Goal: Task Accomplishment & Management: Complete application form

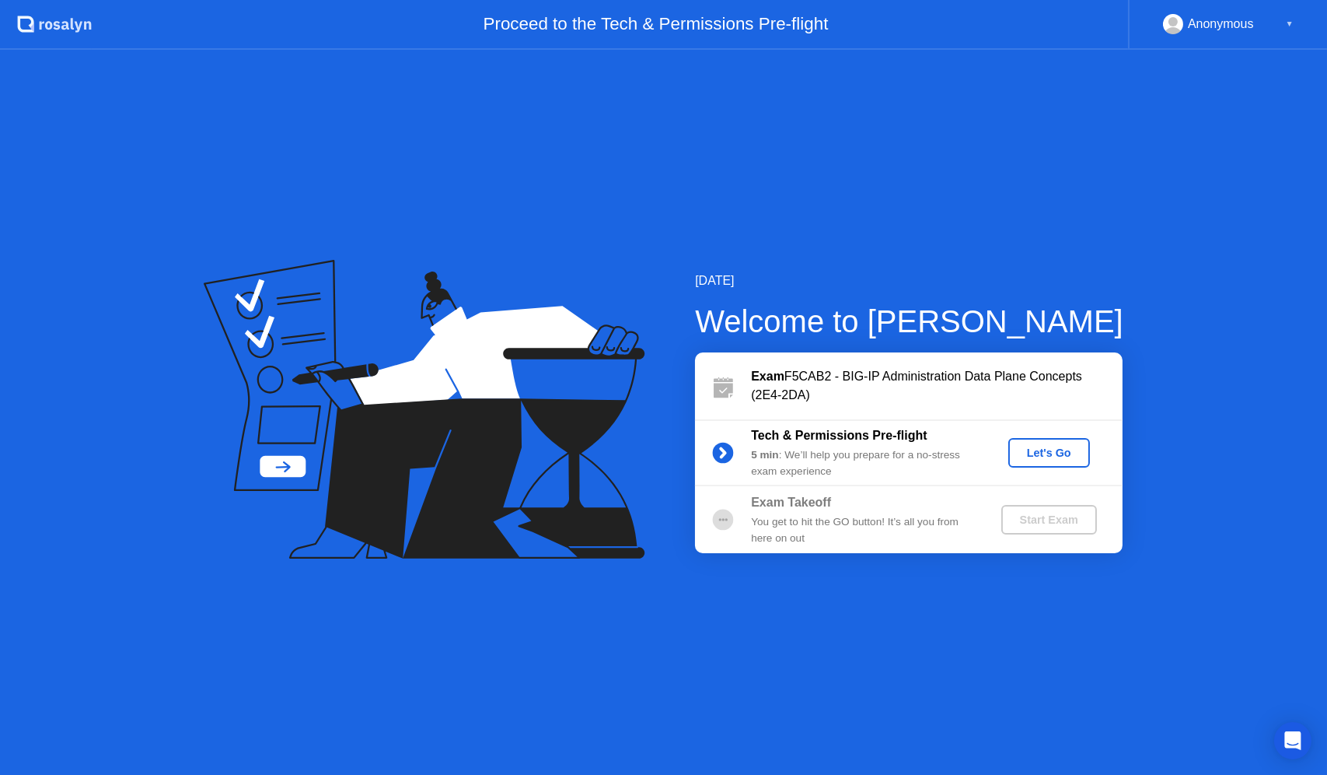
click at [1034, 454] on div "Let's Go" at bounding box center [1049, 452] width 69 height 12
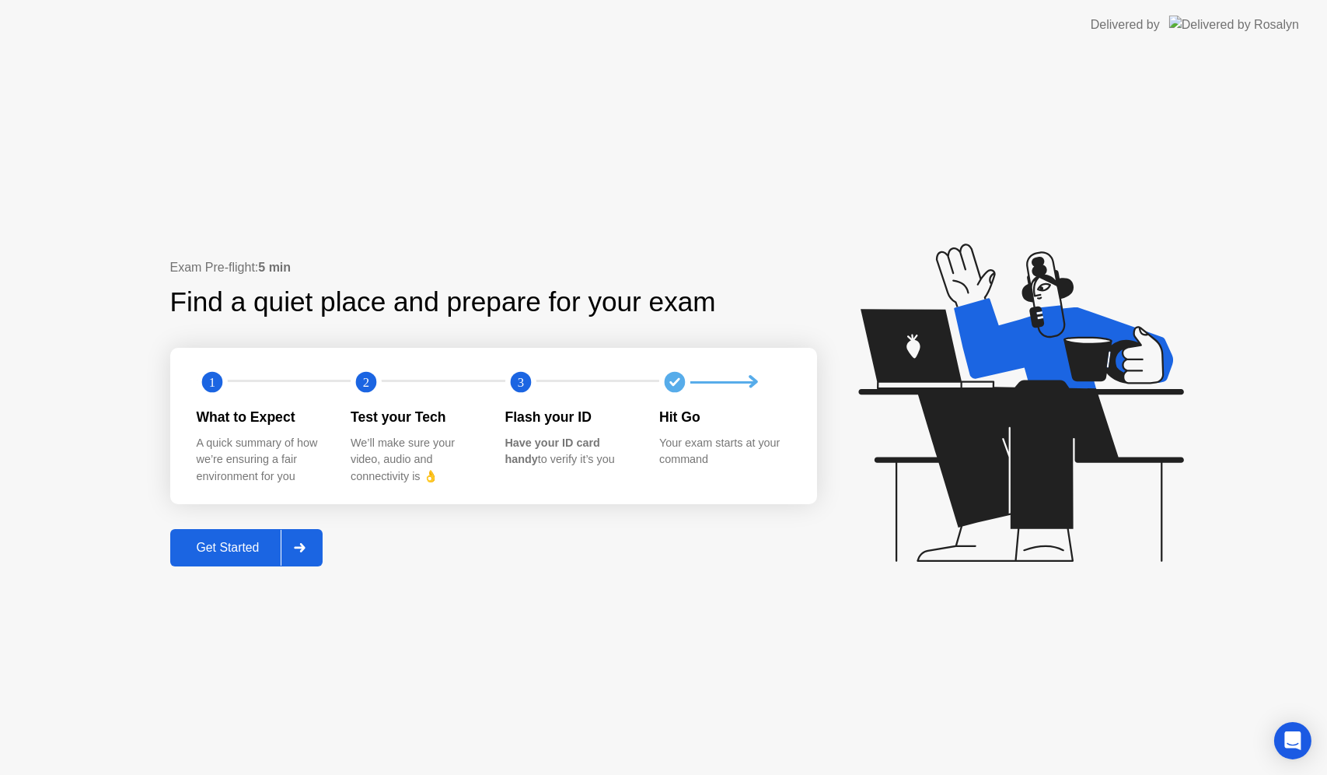
click at [245, 550] on div "Get Started" at bounding box center [228, 547] width 107 height 14
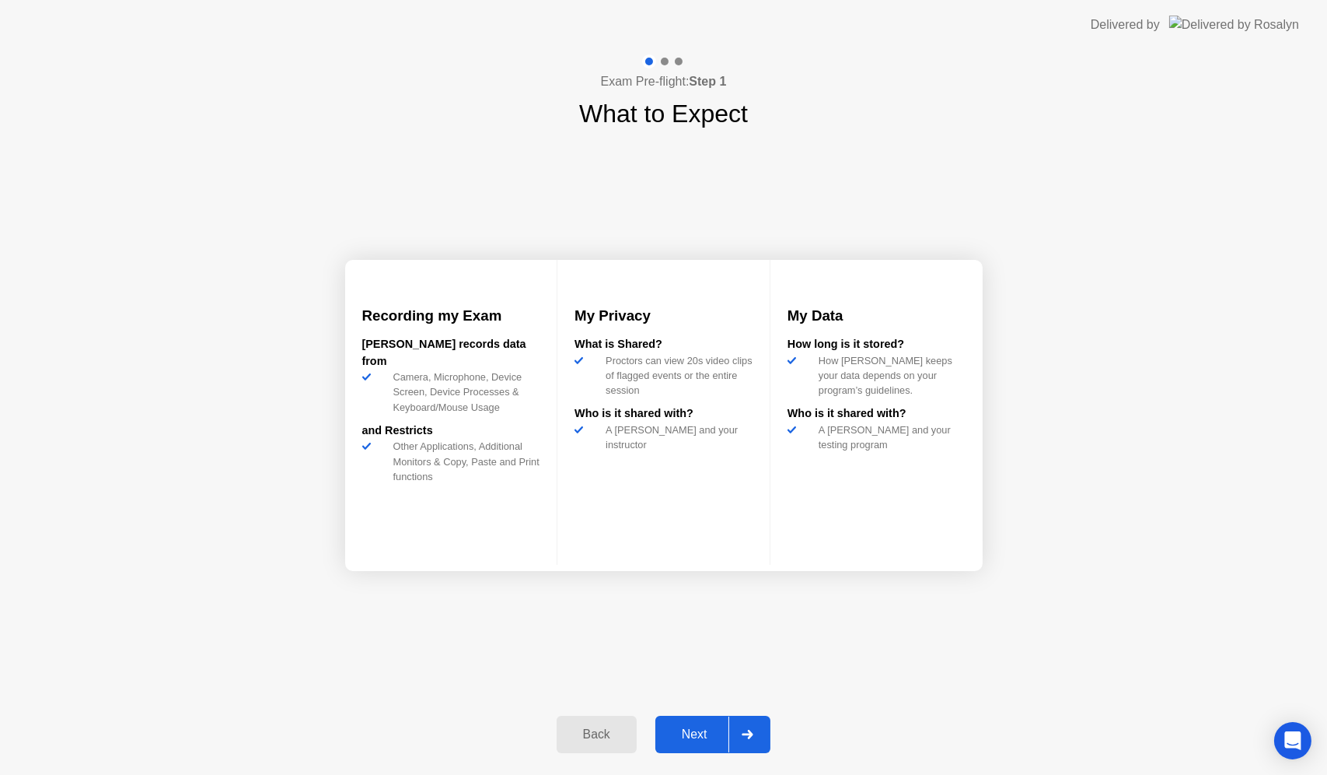
click at [698, 736] on div "Next" at bounding box center [694, 734] width 69 height 14
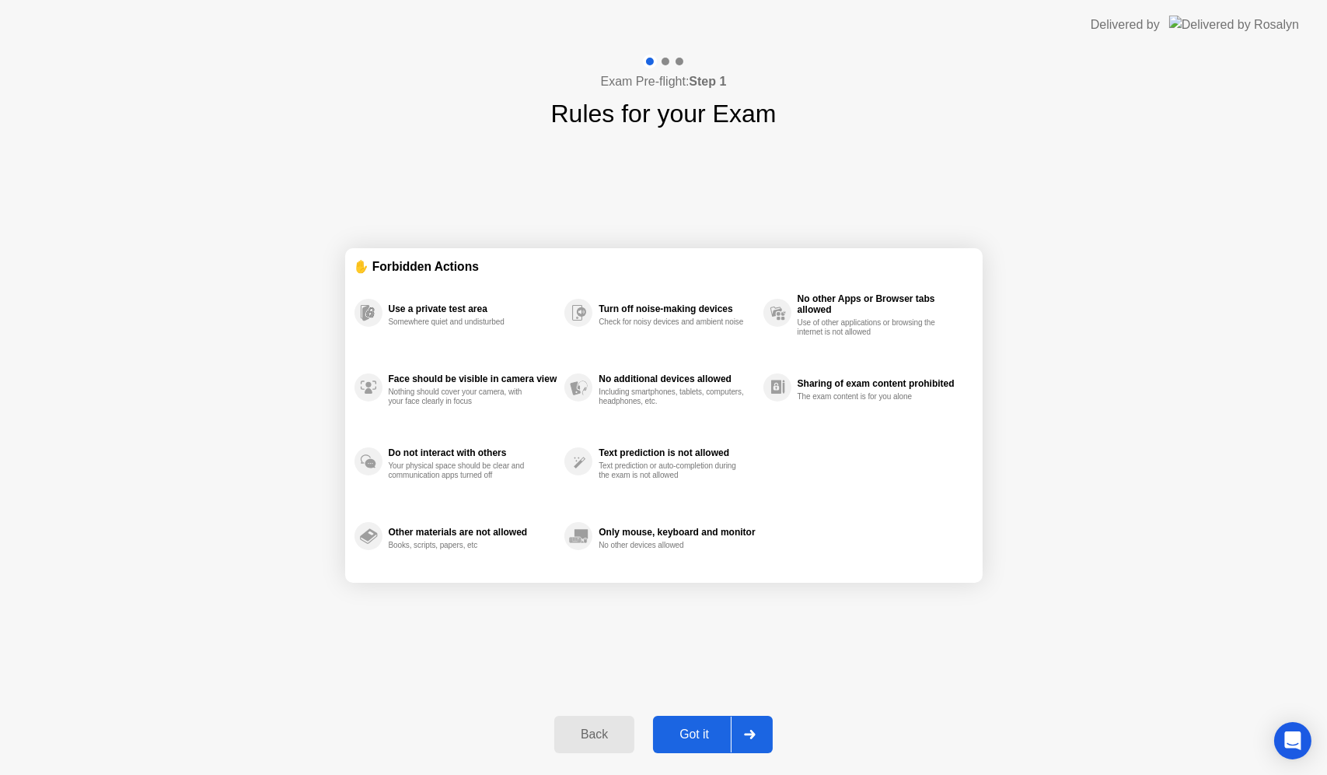
click at [709, 727] on div "Got it" at bounding box center [694, 734] width 73 height 14
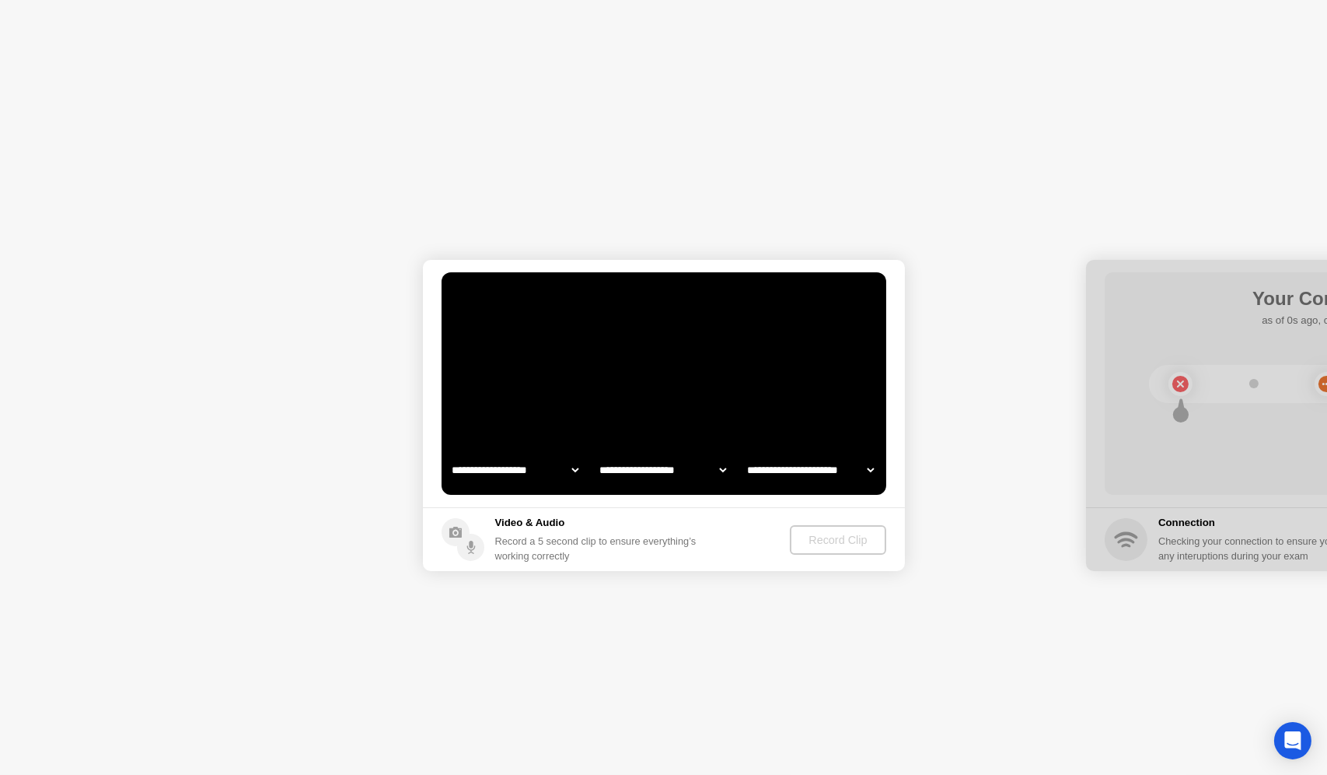
select select "**********"
select select "*******"
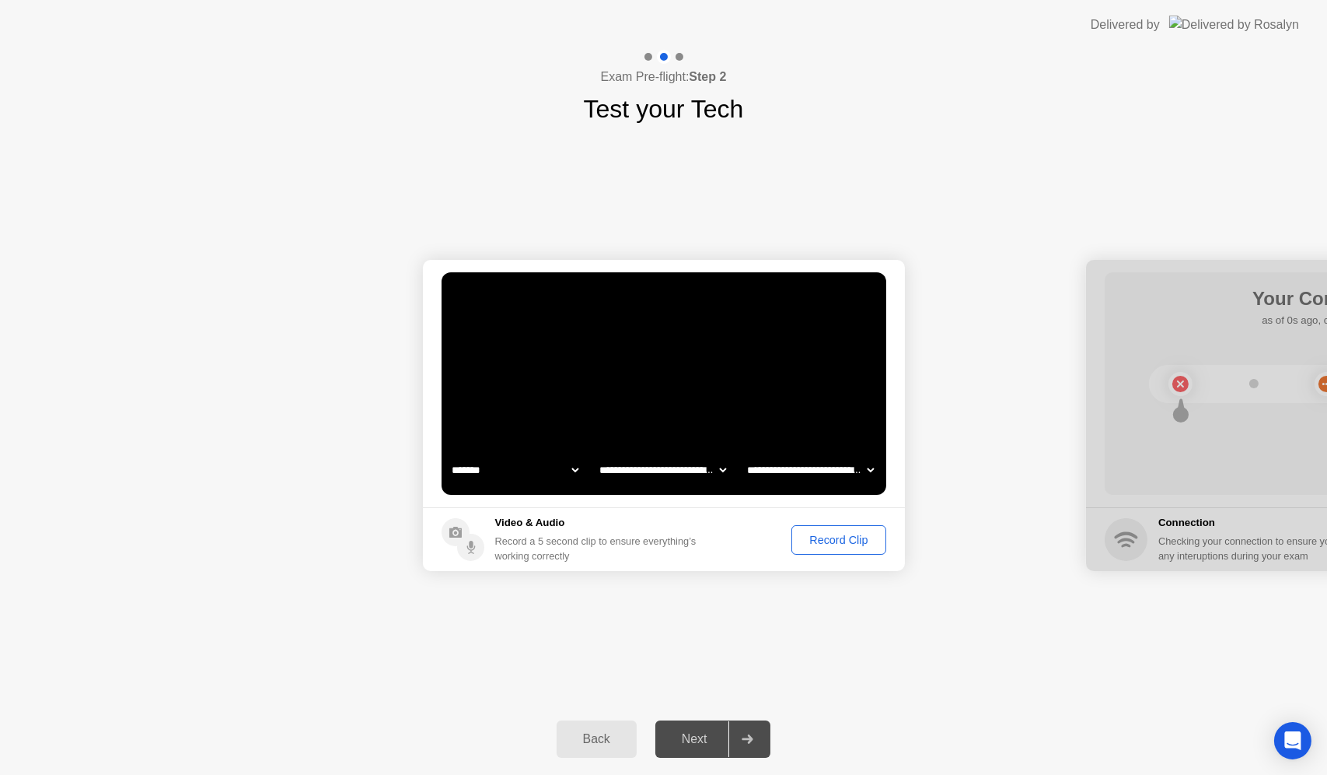
click at [821, 540] on div "Record Clip" at bounding box center [838, 539] width 83 height 12
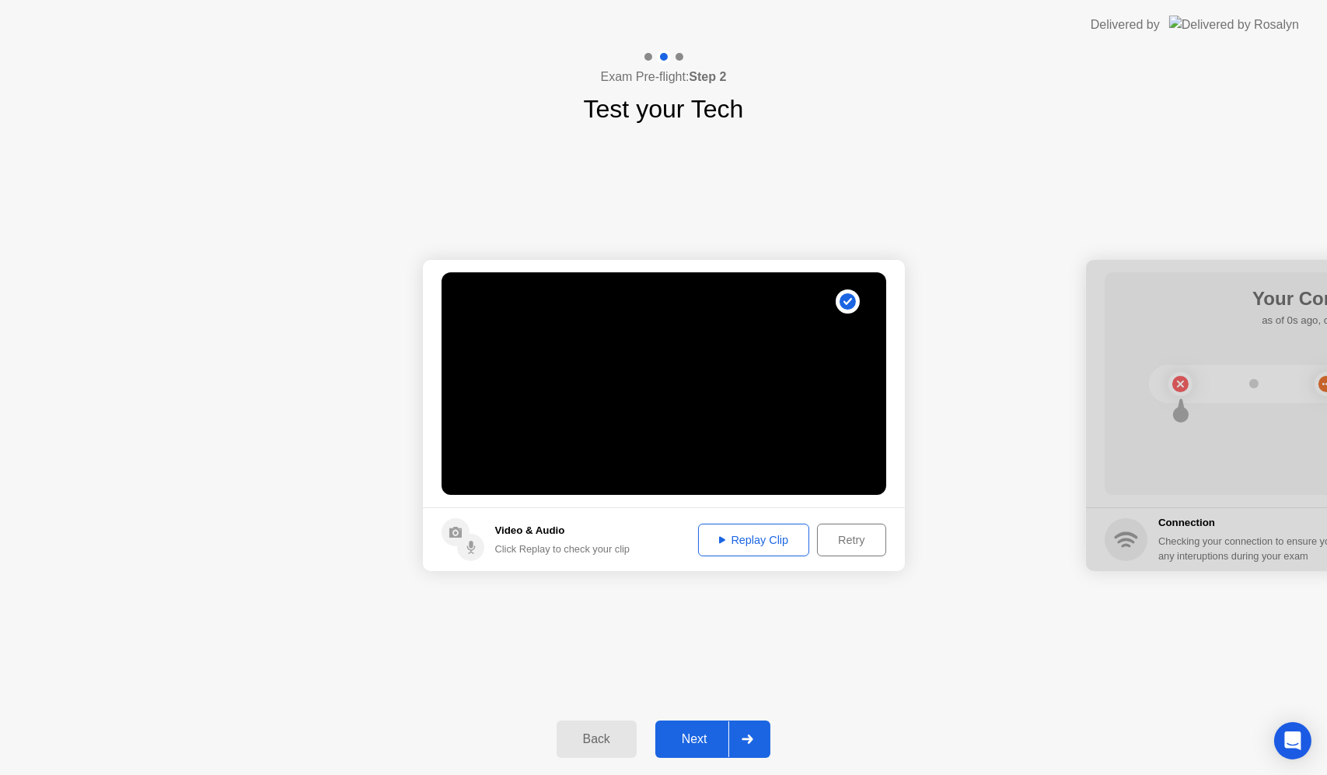
click at [696, 740] on div "Next" at bounding box center [694, 739] width 69 height 14
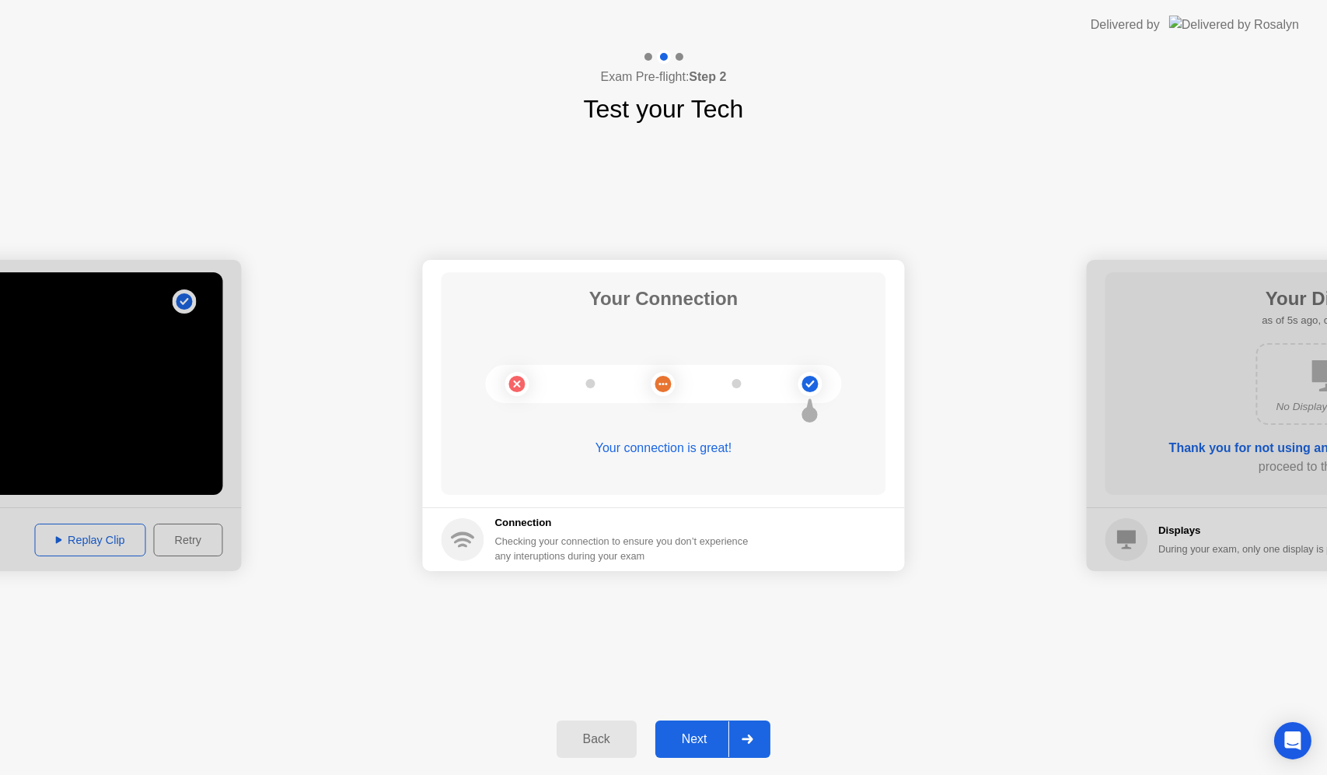
click at [703, 739] on div "Next" at bounding box center [694, 739] width 69 height 14
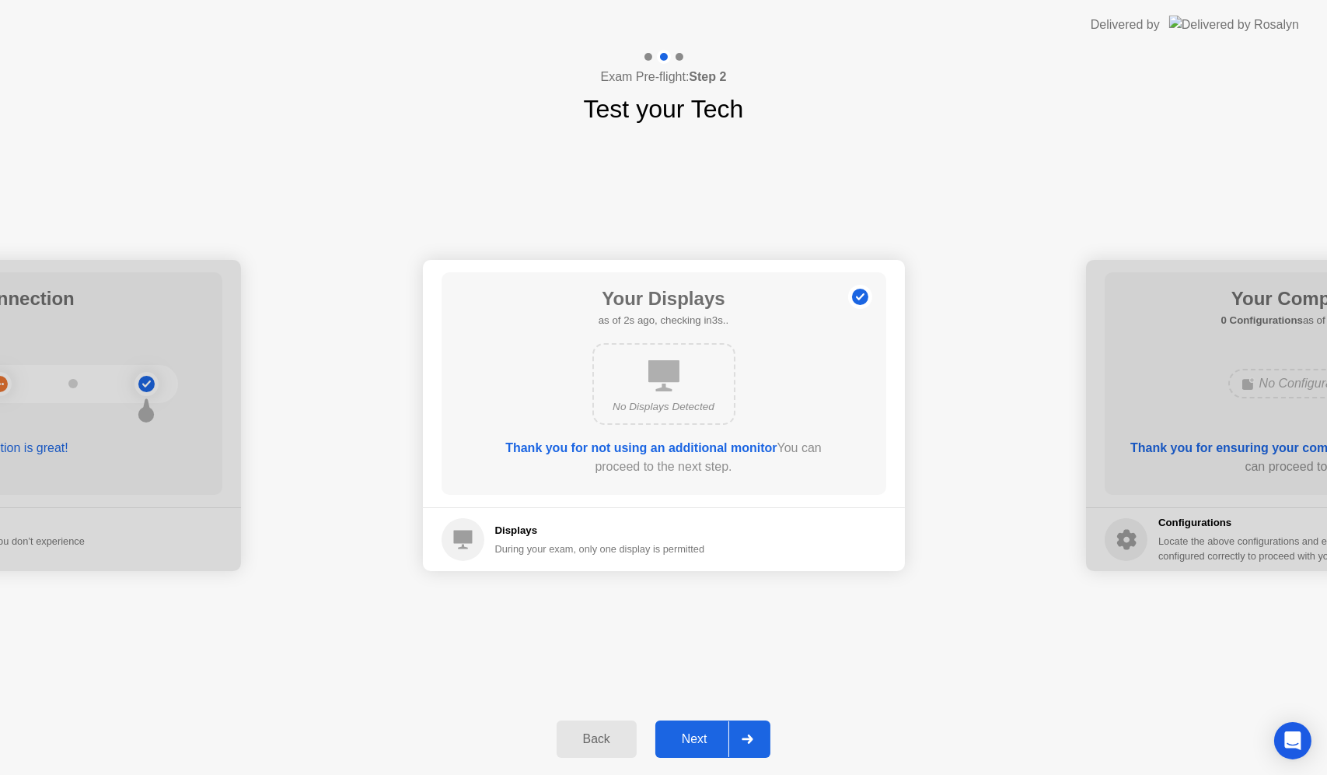
click at [707, 727] on button "Next" at bounding box center [714, 738] width 116 height 37
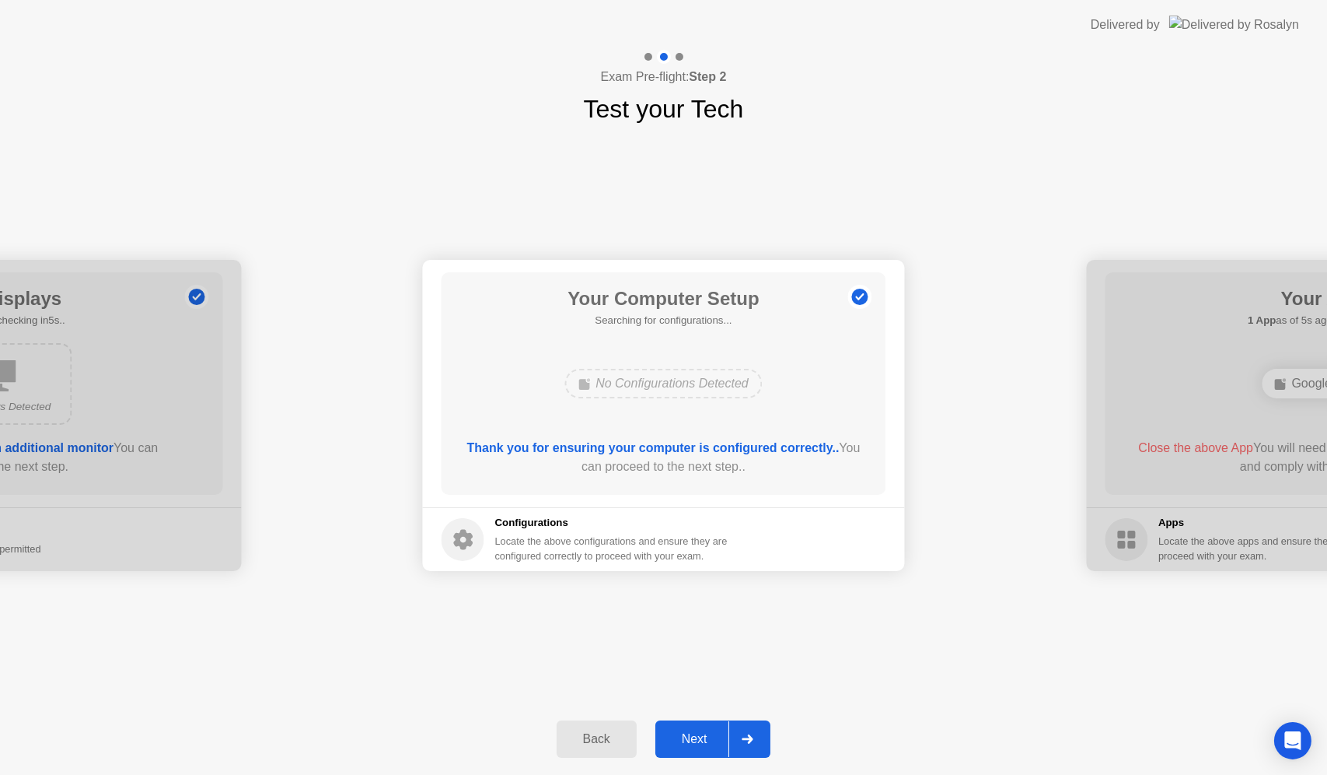
click at [706, 735] on div "Next" at bounding box center [694, 739] width 69 height 14
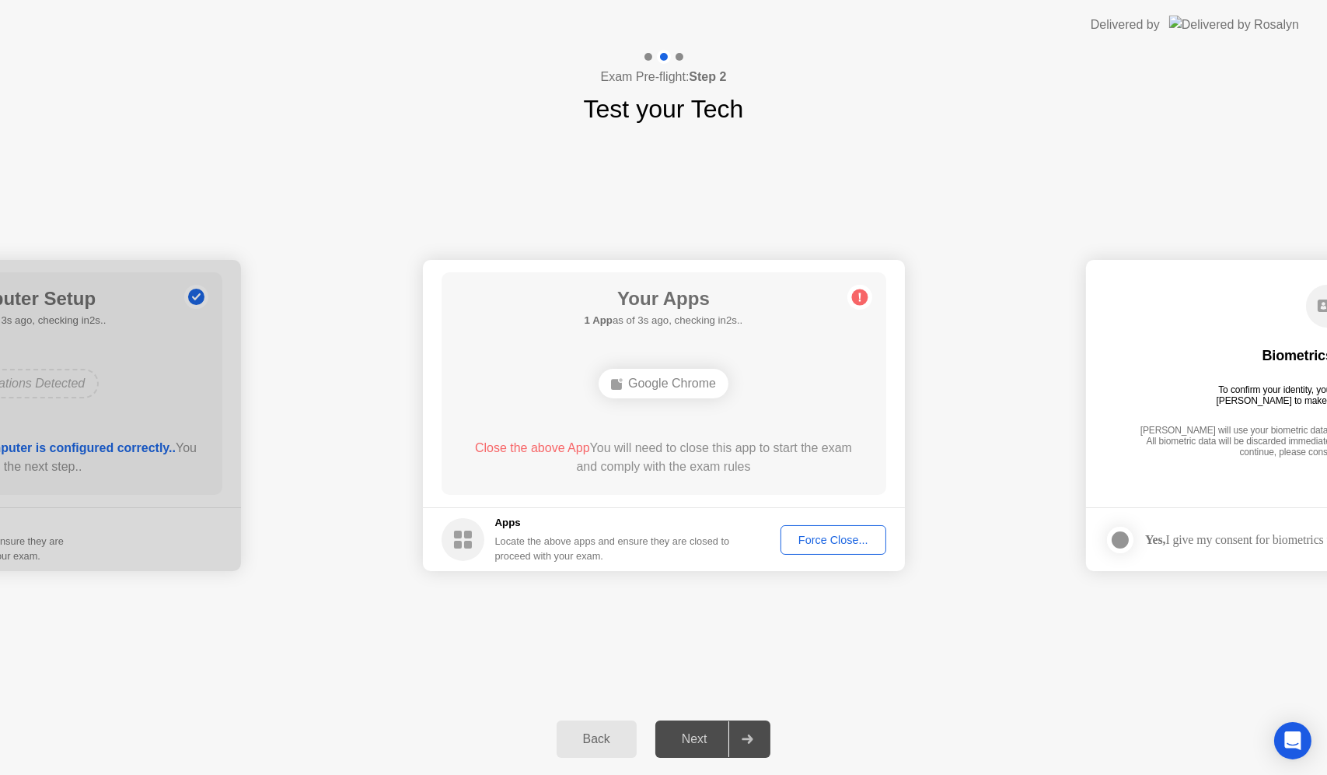
click at [803, 538] on div "Force Close..." at bounding box center [833, 539] width 95 height 12
click at [678, 567] on footer "Apps Locate the above apps and ensure they are closed to proceed with your exam…" at bounding box center [664, 539] width 482 height 64
click at [816, 541] on div "Force Close..." at bounding box center [833, 539] width 95 height 12
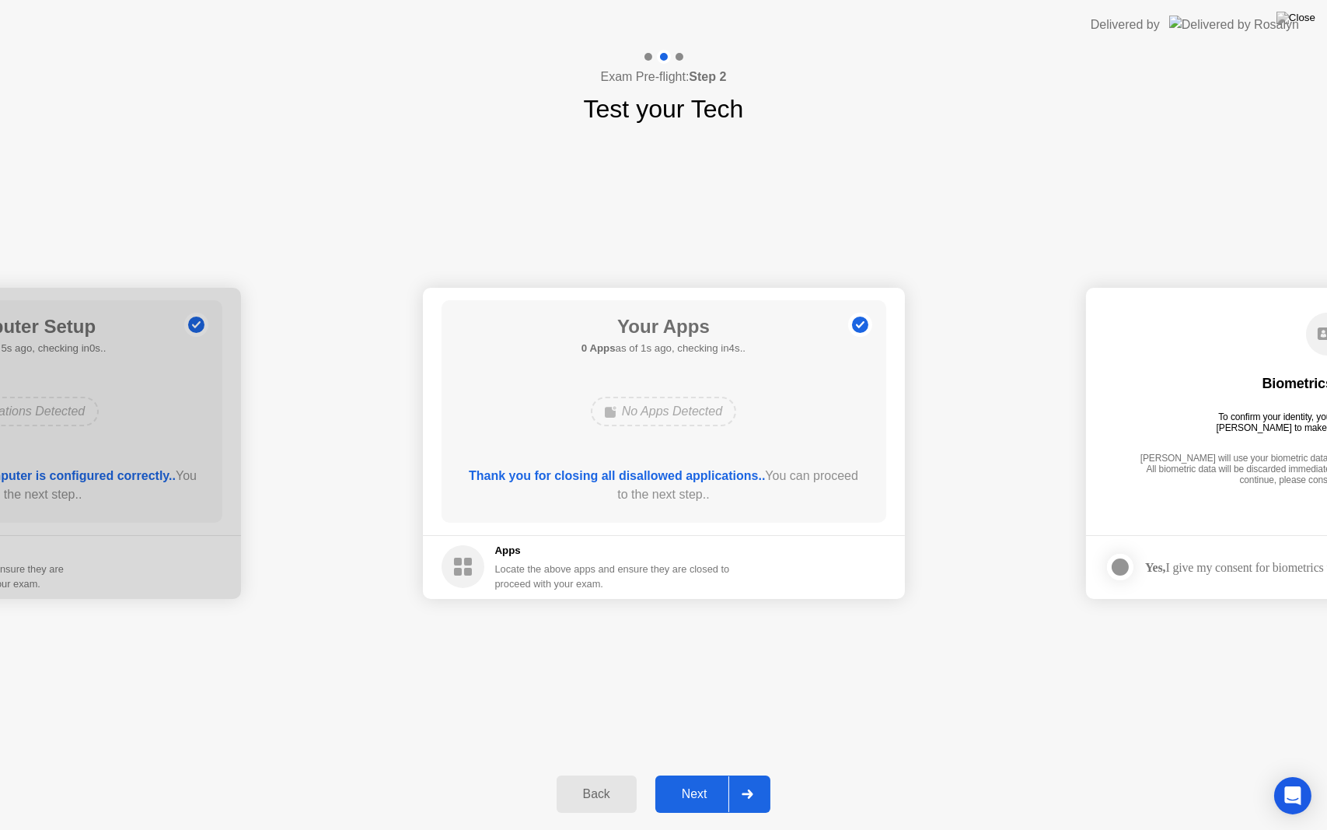
click at [699, 774] on div "Next" at bounding box center [694, 794] width 69 height 14
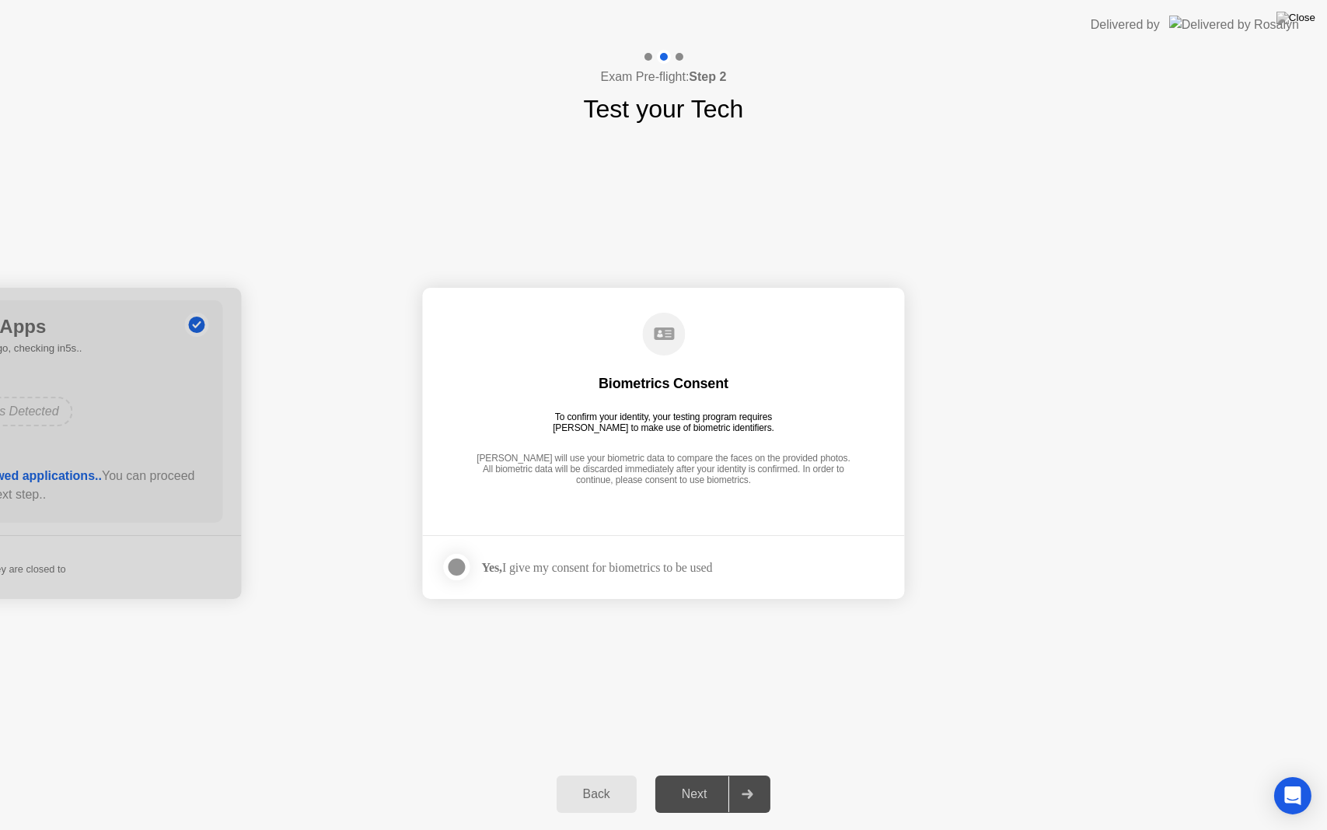
click at [462, 563] on div at bounding box center [457, 567] width 19 height 19
click at [697, 774] on div "Next" at bounding box center [694, 794] width 69 height 14
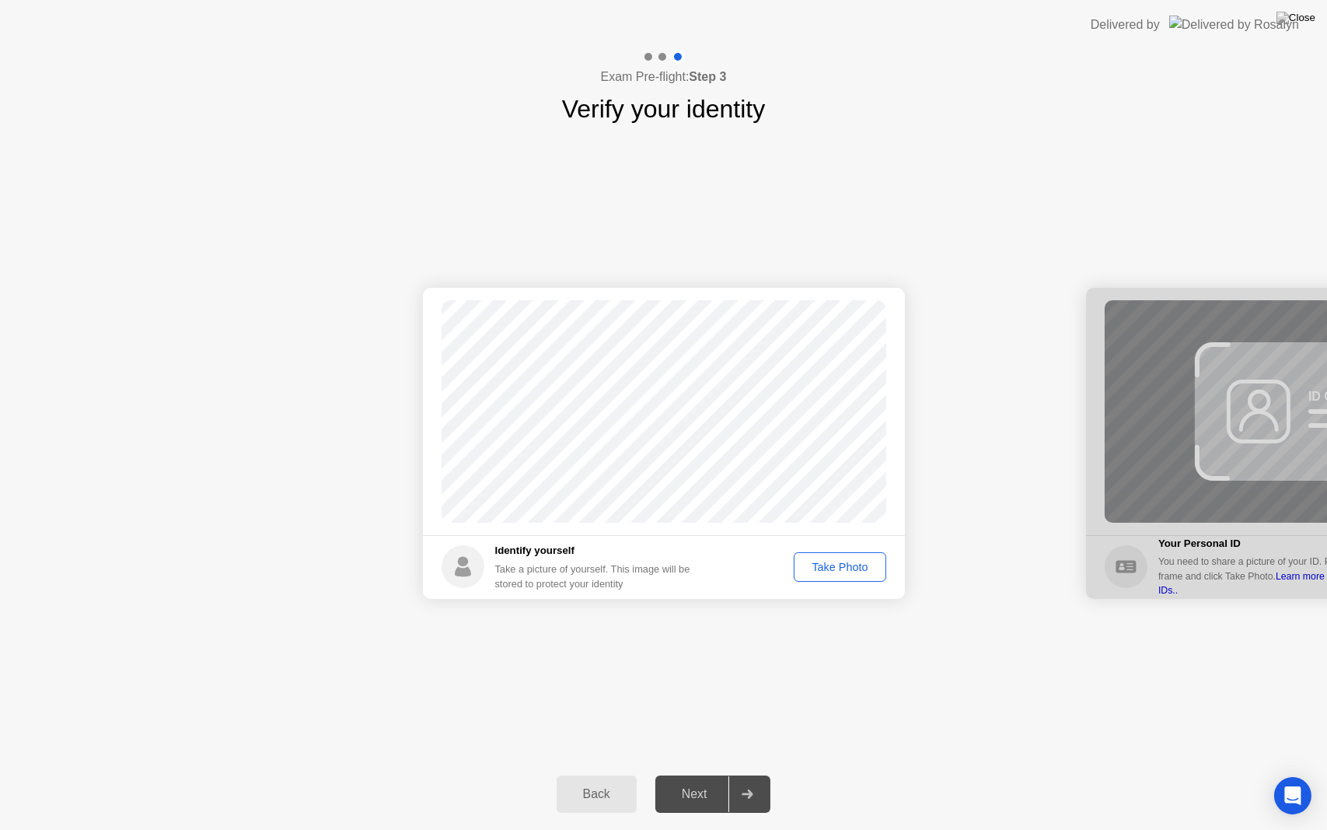
click at [812, 569] on div "Take Photo" at bounding box center [839, 567] width 81 height 12
click at [708, 774] on div "Next" at bounding box center [694, 794] width 69 height 14
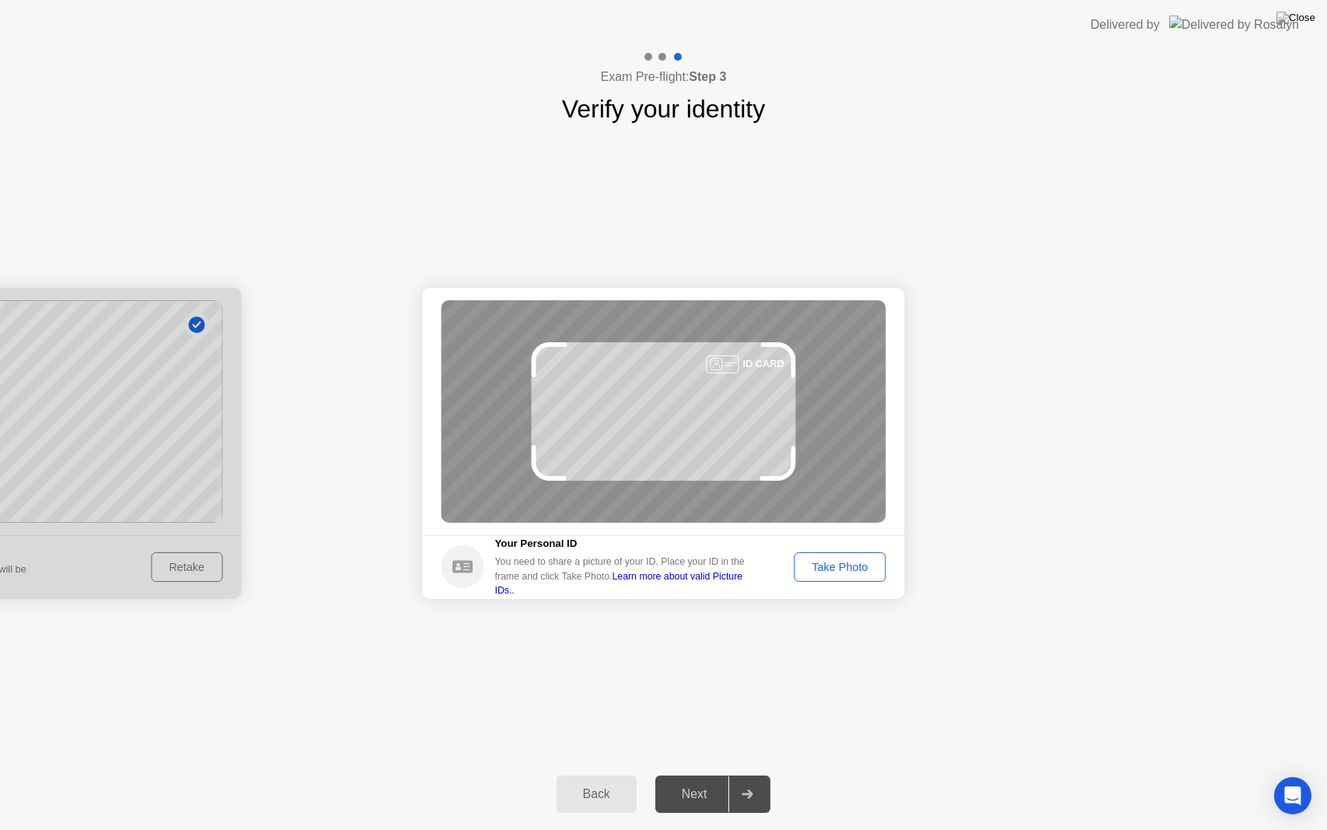
click at [834, 565] on div "Take Photo" at bounding box center [839, 567] width 81 height 12
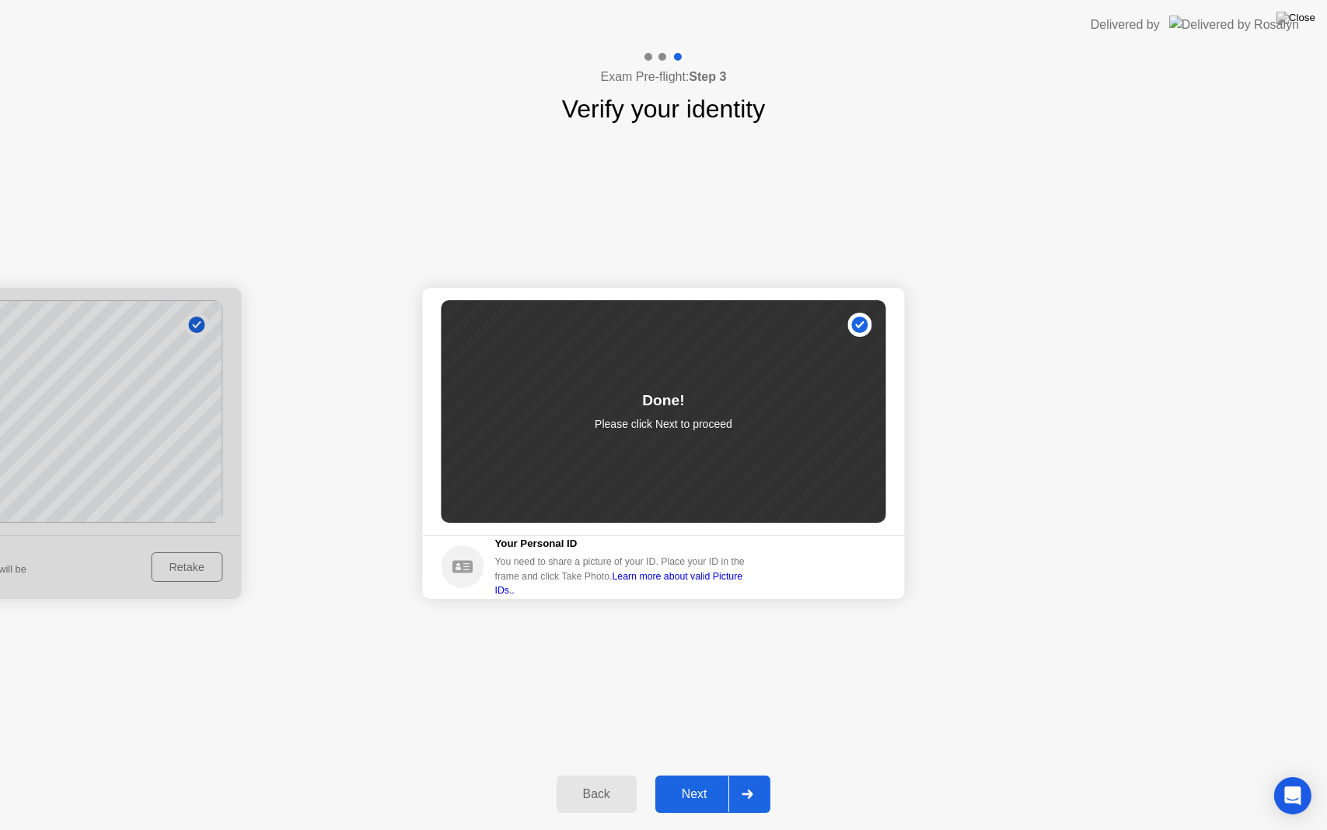
click at [694, 774] on button "Next" at bounding box center [714, 793] width 116 height 37
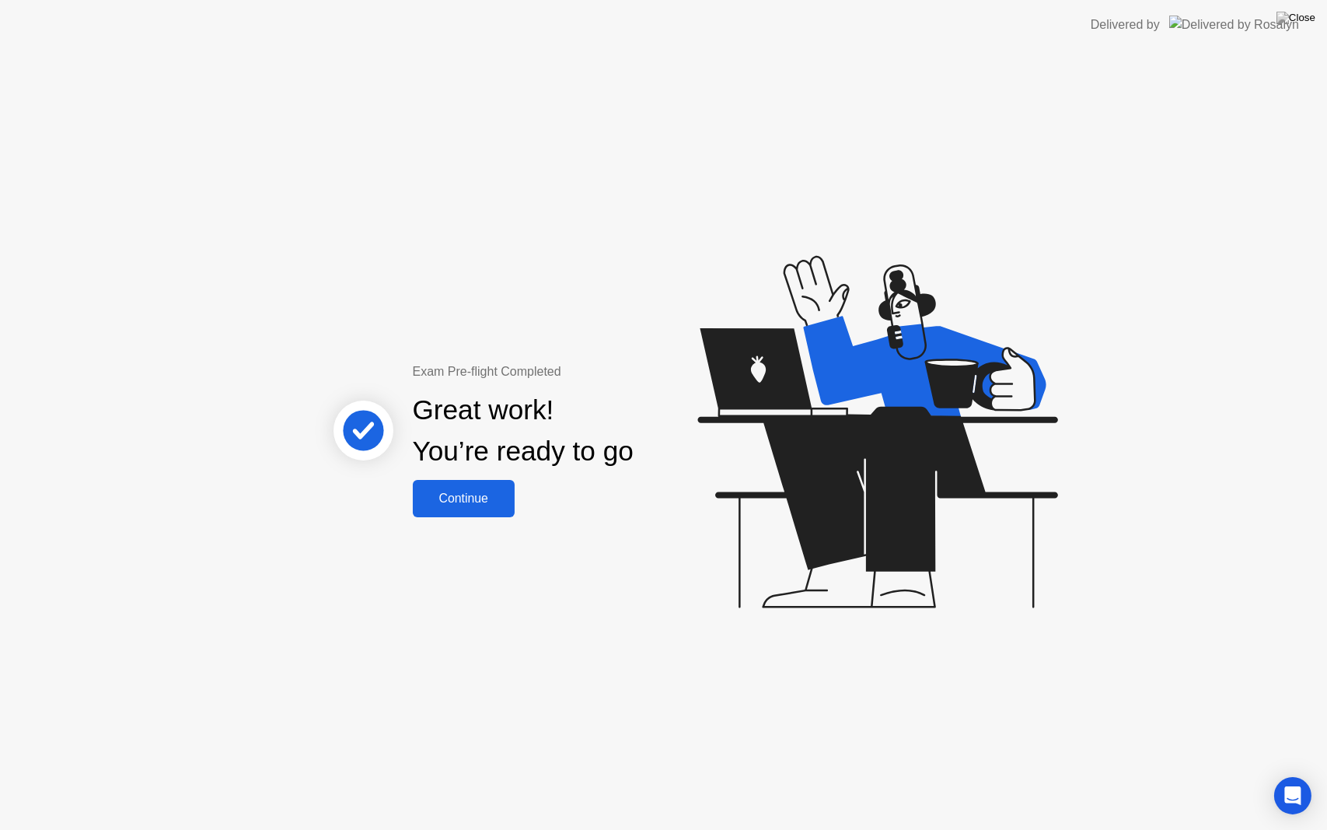
click at [476, 498] on div "Continue" at bounding box center [464, 498] width 93 height 14
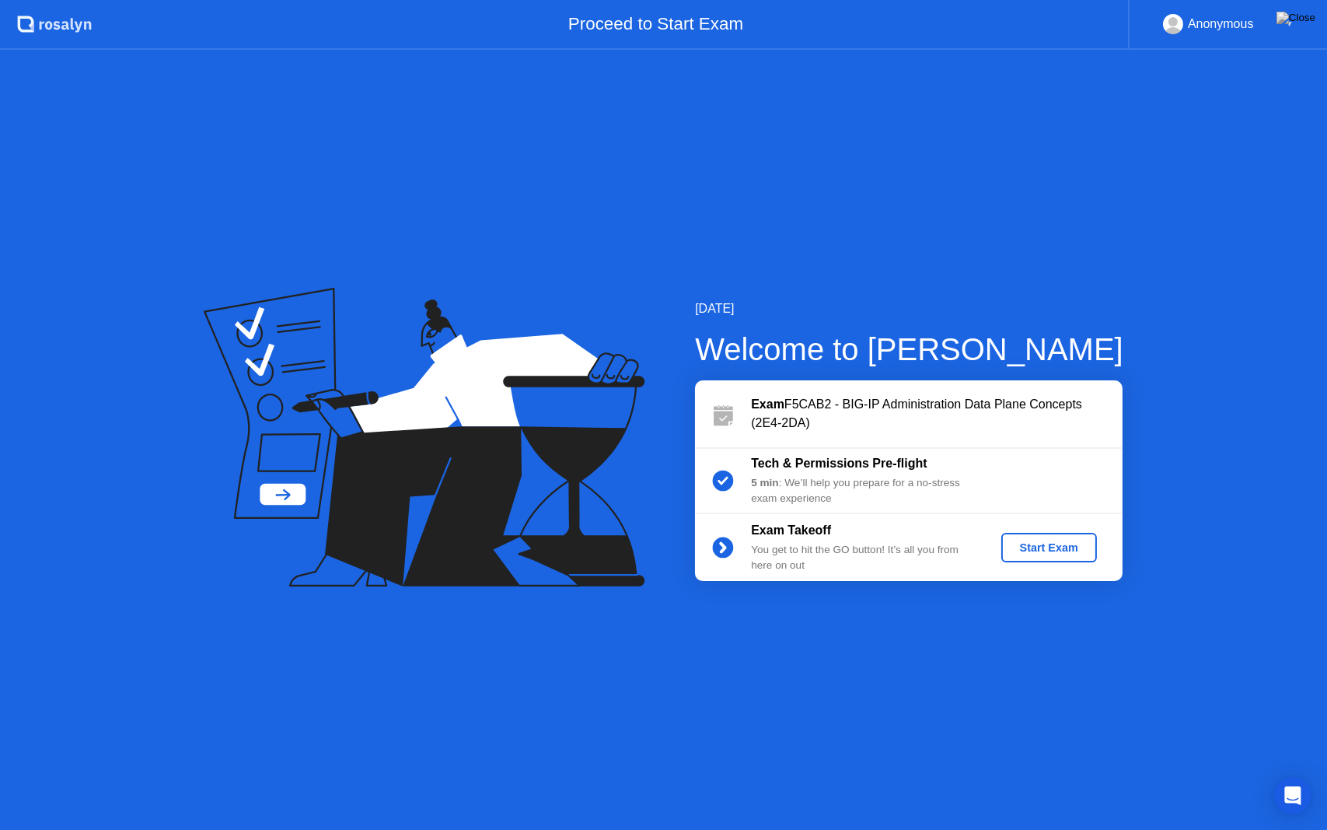
click at [1054, 546] on div "Start Exam" at bounding box center [1049, 547] width 83 height 12
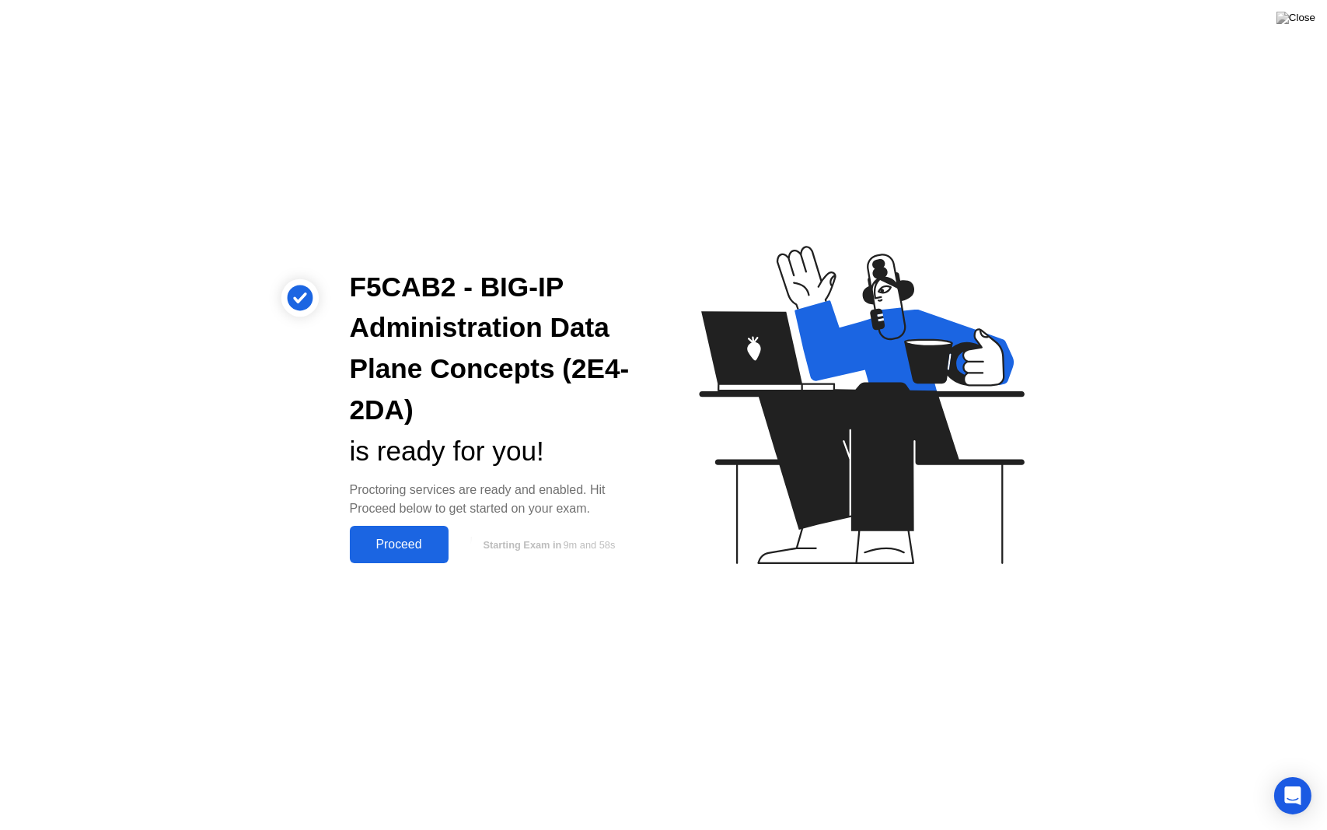
click at [390, 544] on div "Proceed" at bounding box center [399, 544] width 89 height 14
